Goal: Navigation & Orientation: Go to known website

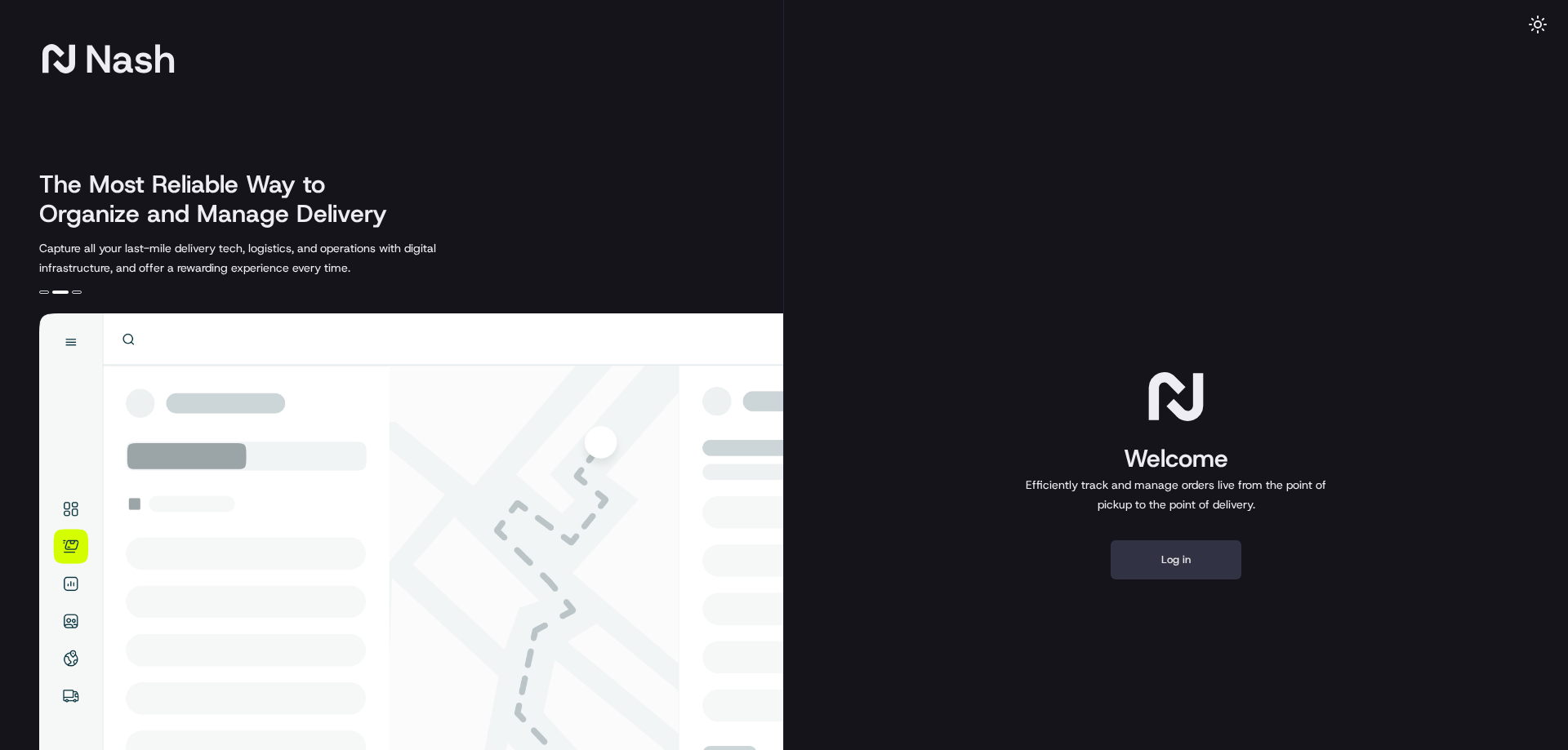
click at [1181, 559] on button "Log in" at bounding box center [1175, 560] width 131 height 39
